Goal: Contribute content: Contribute content

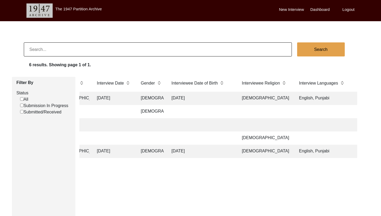
scroll to position [0, 438]
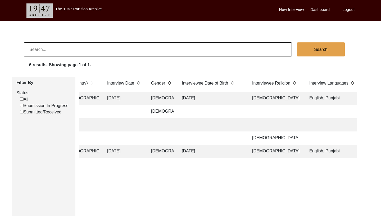
click at [305, 151] on tr "Archiving In Progress 13134 [PERSON_NAME] Bhamba Jashanjot [PERSON_NAME] [PERSO…" at bounding box center [312, 151] width 1340 height 13
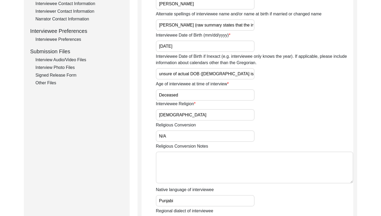
scroll to position [162, 0]
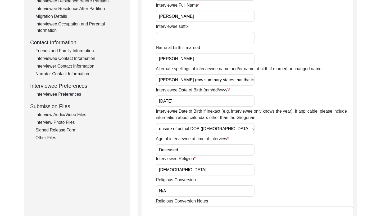
click at [64, 115] on div "Interview Audio/Video Files" at bounding box center [79, 114] width 88 height 6
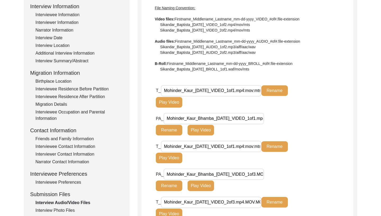
scroll to position [75, 0]
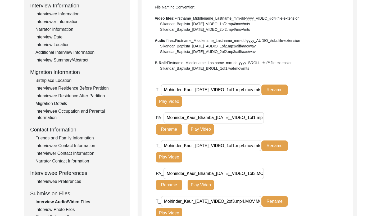
click at [177, 100] on button "Play Video" at bounding box center [169, 101] width 26 height 11
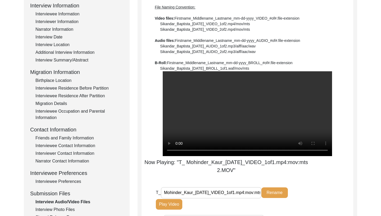
click at [187, 123] on video at bounding box center [247, 113] width 169 height 85
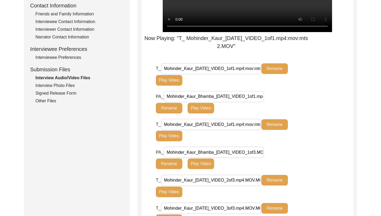
scroll to position [207, 0]
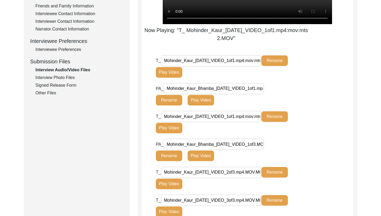
click at [167, 71] on button "Play Video" at bounding box center [169, 72] width 26 height 11
click at [168, 101] on button "Rename" at bounding box center [169, 100] width 26 height 11
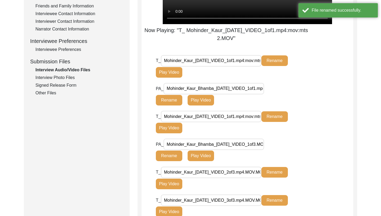
click at [198, 100] on button "Play Video" at bounding box center [201, 100] width 26 height 11
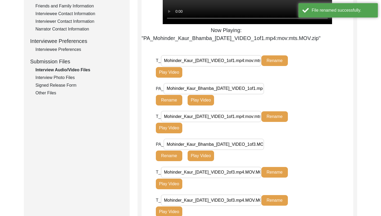
click at [198, 100] on button "Play Video" at bounding box center [201, 100] width 26 height 11
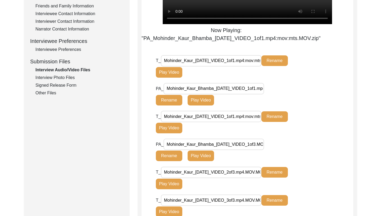
click at [175, 128] on button "Play Video" at bounding box center [169, 128] width 26 height 11
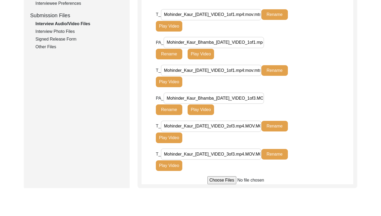
scroll to position [301, 0]
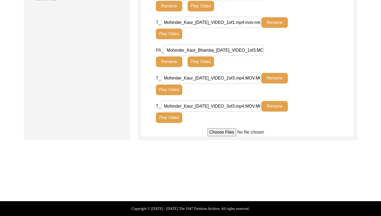
click at [165, 121] on button "Play Video" at bounding box center [169, 117] width 26 height 11
click at [170, 116] on button "Play Video" at bounding box center [169, 117] width 26 height 11
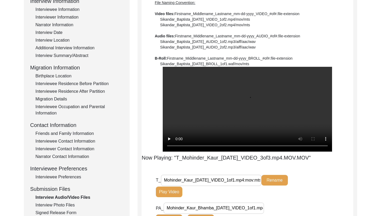
scroll to position [69, 0]
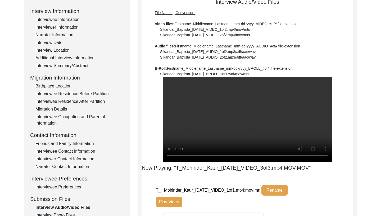
click at [47, 41] on div "Interview Date" at bounding box center [79, 42] width 88 height 6
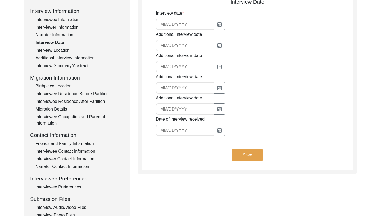
type input "[DATE]"
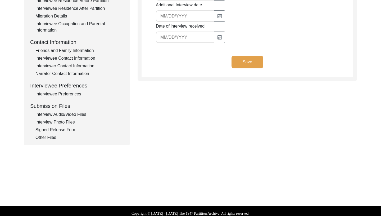
scroll to position [167, 0]
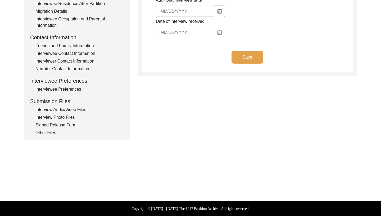
click at [59, 125] on div "Signed Release Form" at bounding box center [79, 125] width 88 height 6
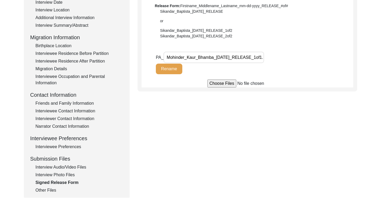
scroll to position [111, 0]
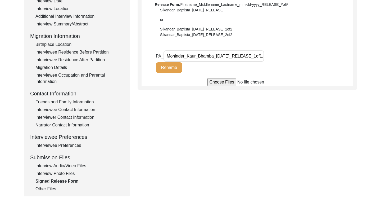
click at [55, 172] on div "Interview Photo Files" at bounding box center [79, 173] width 88 height 6
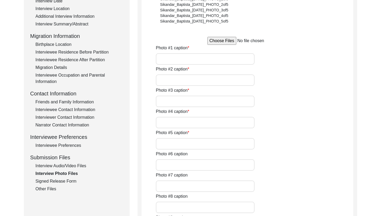
type input "[PERSON_NAME], father of [PERSON_NAME]. This picture of young [PERSON_NAME] fro…"
type input "Family tree of the Manawala family. Originally from [GEOGRAPHIC_DATA] in [GEOGR…"
type input "Family tree of [PERSON_NAME] family from [PERSON_NAME] book Chief's of [GEOGRAP…"
type input "[PERSON_NAME]"
type input "Upper floor of my maternal grandmothers childhood home visited by me in [DATE]"
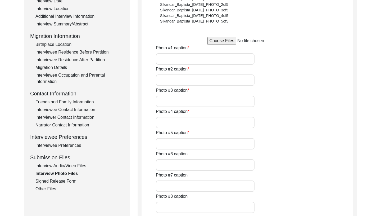
type input "Location and ruins of brick guesthouse and [PERSON_NAME] built by my maternal g…"
type input "Upper floor of my maternal grandmother's childhood home in [GEOGRAPHIC_DATA] th…"
type input "My maternal grandmothers ancestral home in [GEOGRAPHIC_DATA], Near [GEOGRAPHIC_…"
type input "Remaining building of my maternal grandmothers childhood home in [DATE] that lo…"
type input "Upper floor of my maternal grandmothers childhood home that she talked about ov…"
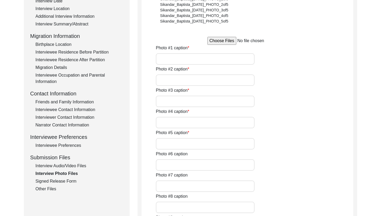
type input "Remaining building of my maternal grandmothers childhood home in [DATE] that lo…"
type input "Location and ruins of brick guesthouse and [PERSON_NAME] built by my maternal g…"
type textarea "Photo captions #1 [PERSON_NAME], father of [PERSON_NAME]. This picture of young…"
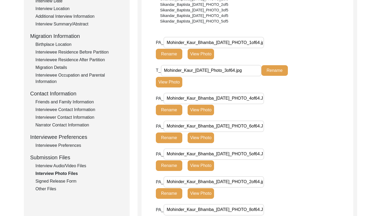
click at [199, 52] on button "View Photo" at bounding box center [201, 54] width 26 height 11
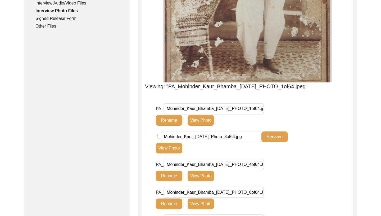
scroll to position [274, 0]
click at [198, 125] on button "View Photo" at bounding box center [201, 120] width 26 height 11
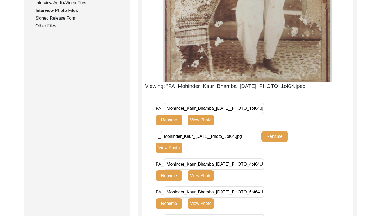
click at [204, 181] on button "View Photo" at bounding box center [201, 175] width 26 height 11
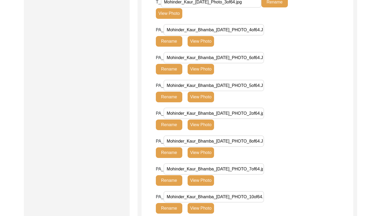
scroll to position [403, 0]
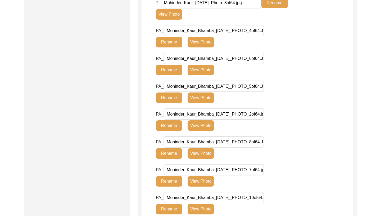
click at [207, 159] on button "View Photo" at bounding box center [201, 153] width 26 height 11
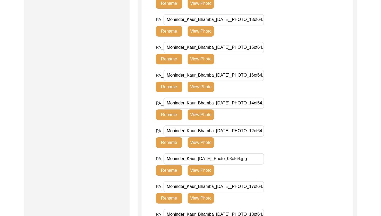
scroll to position [543, 0]
click at [212, 176] on button "View Photo" at bounding box center [201, 170] width 26 height 11
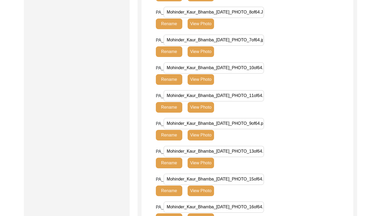
scroll to position [323, 0]
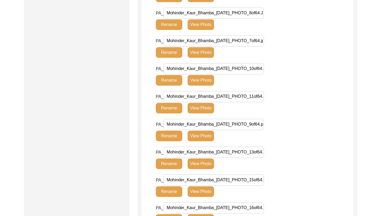
click at [203, 166] on button "View Photo" at bounding box center [201, 163] width 26 height 11
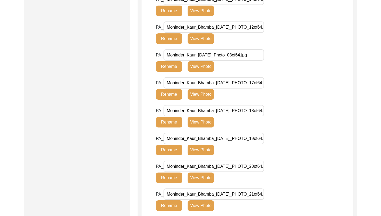
scroll to position [780, 0]
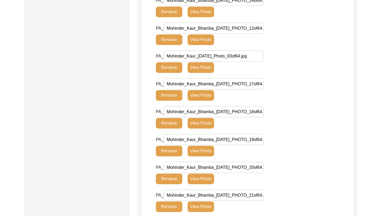
click at [200, 156] on button "View Photo" at bounding box center [201, 151] width 26 height 11
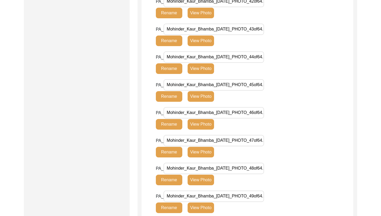
scroll to position [1433, 0]
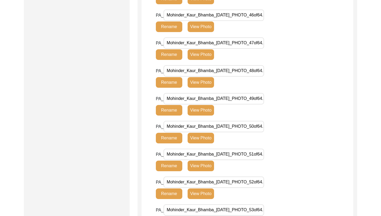
click at [207, 143] on button "View Photo" at bounding box center [201, 138] width 26 height 11
click at [206, 143] on button "View Photo" at bounding box center [201, 138] width 26 height 11
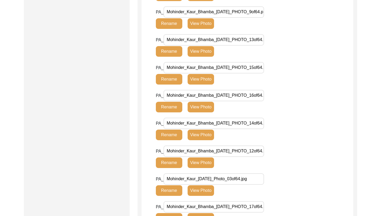
scroll to position [453, 0]
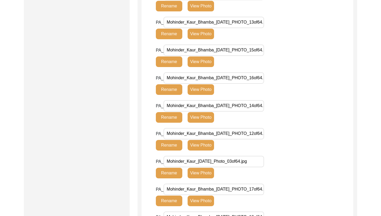
click at [204, 150] on button "View Photo" at bounding box center [201, 145] width 26 height 11
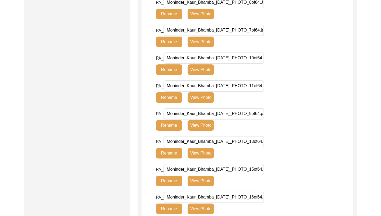
click at [204, 147] on input "Mohinder_Kaur_Bhamba_[DATE]_PHOTO_13of64.jpg" at bounding box center [214, 141] width 101 height 11
click at [202, 158] on button "View Photo" at bounding box center [201, 153] width 26 height 11
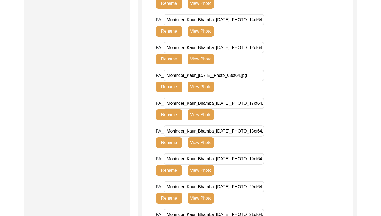
scroll to position [763, 0]
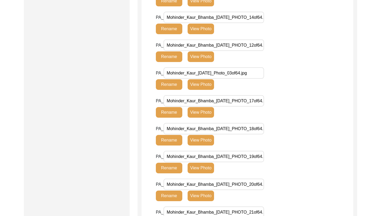
click at [206, 173] on button "View Photo" at bounding box center [201, 168] width 26 height 11
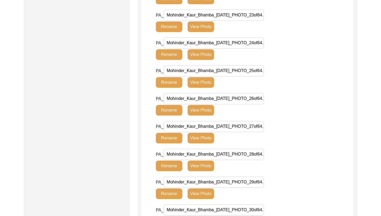
scroll to position [800, 0]
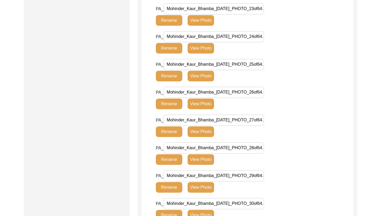
click at [198, 137] on button "View Photo" at bounding box center [201, 131] width 26 height 11
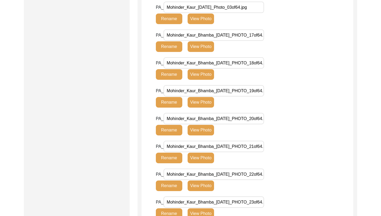
click at [197, 135] on button "View Photo" at bounding box center [201, 130] width 26 height 11
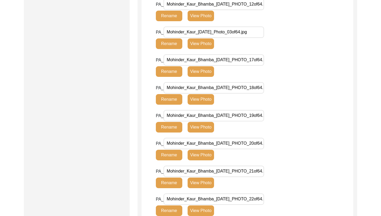
click at [197, 136] on div "PA_ Mohinder_Kaur_Bhamba_[DATE]_PHOTO_19of64.jpg Rename View Photo" at bounding box center [225, 123] width 138 height 26
click at [202, 160] on button "View Photo" at bounding box center [201, 155] width 26 height 11
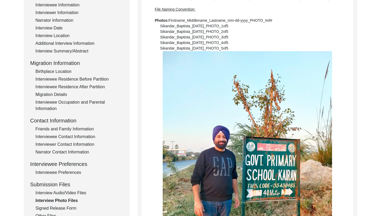
scroll to position [0, 0]
